Goal: Entertainment & Leisure: Consume media (video, audio)

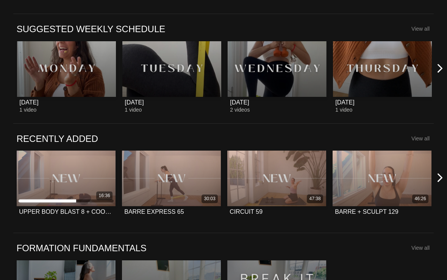
scroll to position [397, 0]
click at [441, 174] on icon at bounding box center [439, 177] width 9 height 9
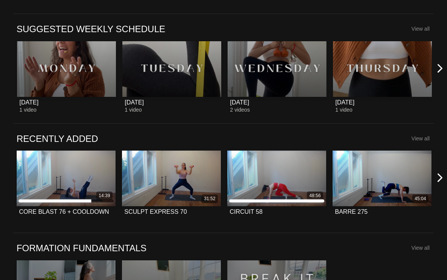
click at [441, 175] on icon at bounding box center [439, 177] width 9 height 9
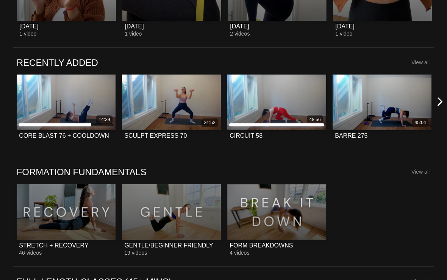
scroll to position [473, 0]
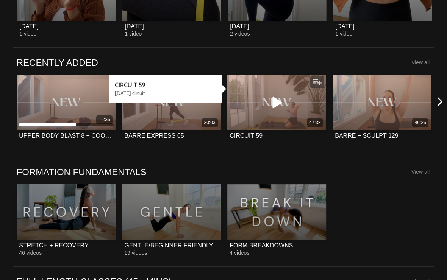
click at [277, 99] on icon at bounding box center [276, 102] width 23 height 13
